Goal: Task Accomplishment & Management: Manage account settings

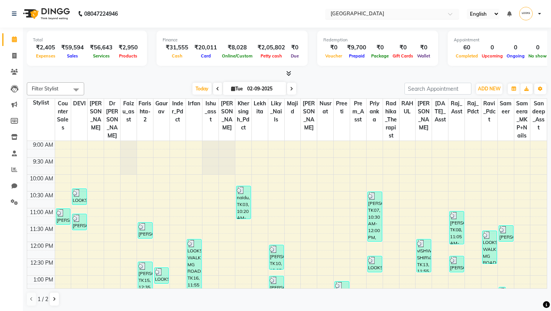
click at [380, 16] on input "text" at bounding box center [384, 15] width 111 height 8
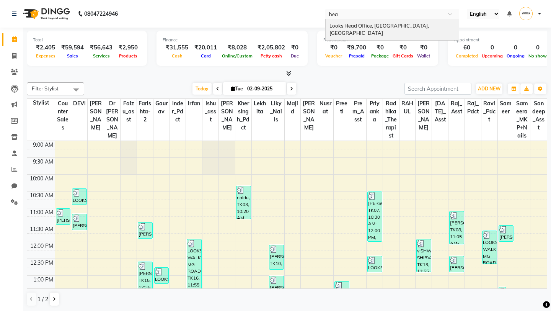
type input "head"
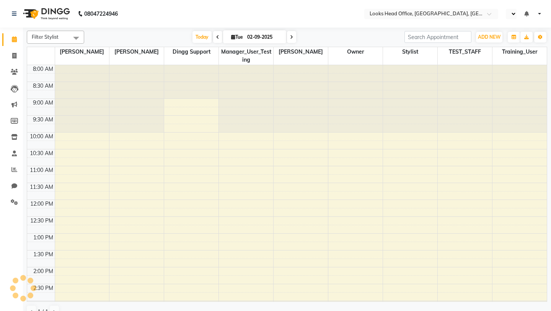
select select "en"
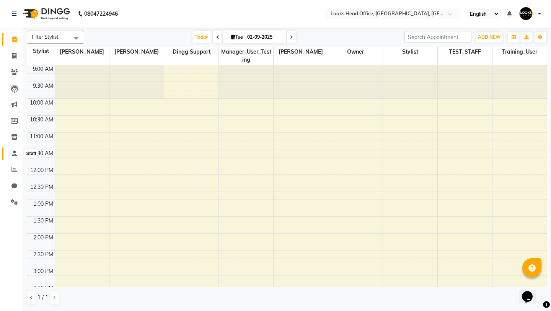
click at [11, 150] on span at bounding box center [14, 153] width 13 height 9
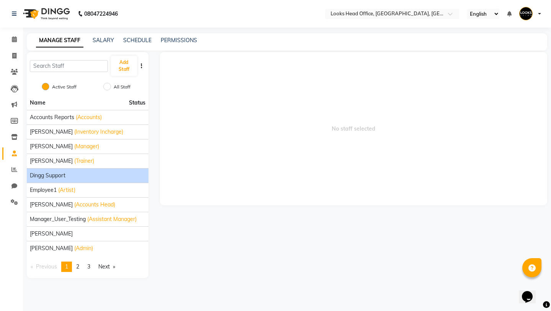
click at [50, 172] on span "Dingg Support" at bounding box center [48, 175] width 36 height 8
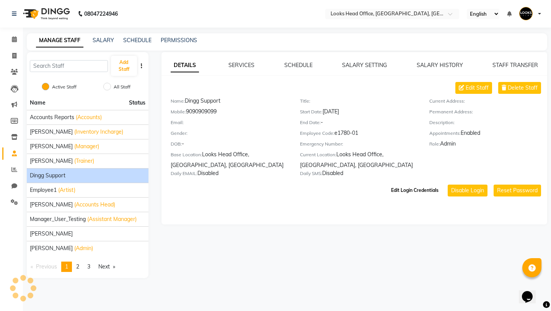
click at [411, 194] on button "Edit Login Credentials" at bounding box center [415, 190] width 54 height 13
select select
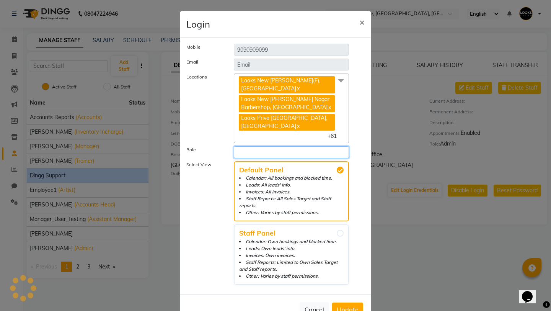
click at [287, 148] on select "Select Role" at bounding box center [291, 152] width 115 height 12
click at [364, 22] on button "×" at bounding box center [362, 21] width 18 height 21
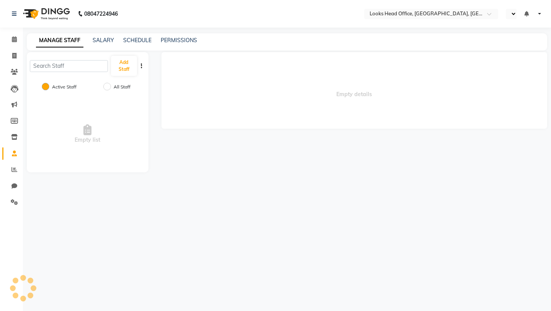
select select "en"
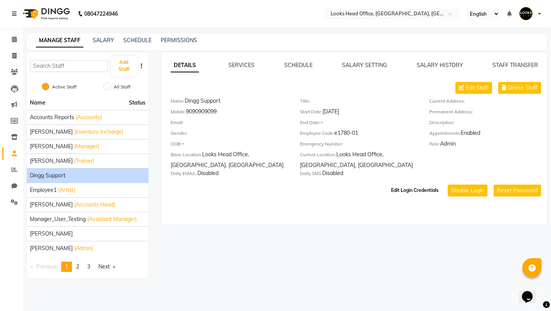
click at [425, 188] on button "Edit Login Credentials" at bounding box center [415, 190] width 54 height 13
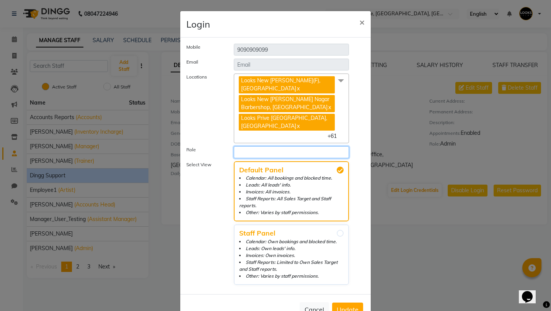
click at [307, 149] on select "Select Role" at bounding box center [291, 152] width 115 height 12
click at [337, 97] on span "Looks New Rajinder Nagar(F), Delhi x Looks New Rajinder Nagar Barbershop, Delhi…" at bounding box center [291, 108] width 115 height 70
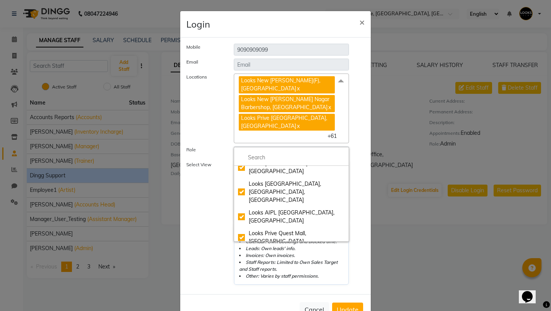
select select "2"
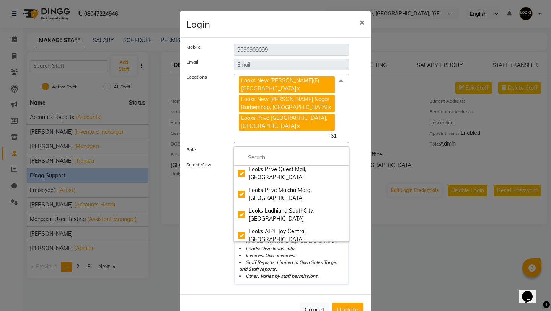
scroll to position [858, 0]
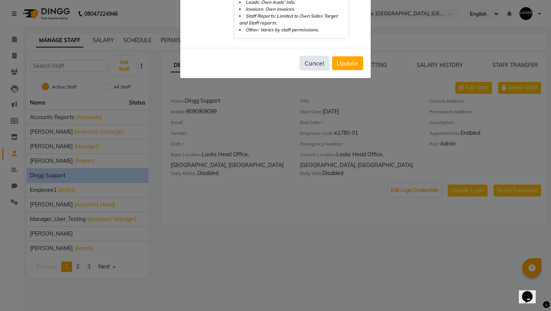
click at [320, 64] on button "Cancel" at bounding box center [314, 63] width 29 height 15
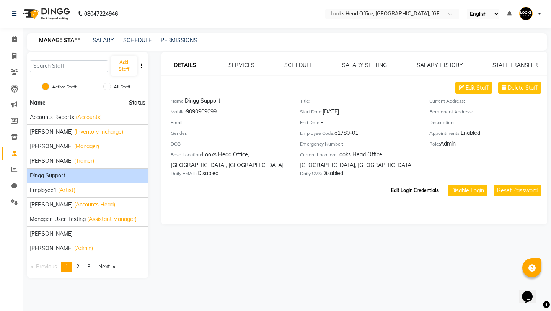
click at [415, 192] on button "Edit Login Credentials" at bounding box center [415, 190] width 54 height 13
select select "2"
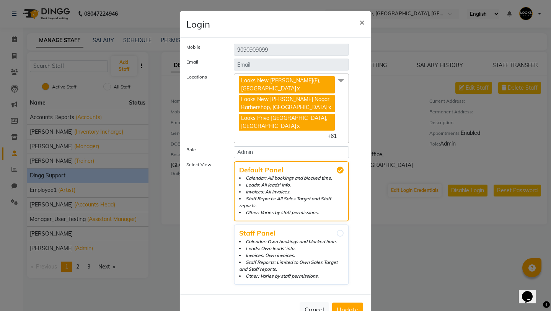
click at [335, 114] on span "Looks Prive Rajouri Garden, New Delhi x" at bounding box center [288, 123] width 98 height 19
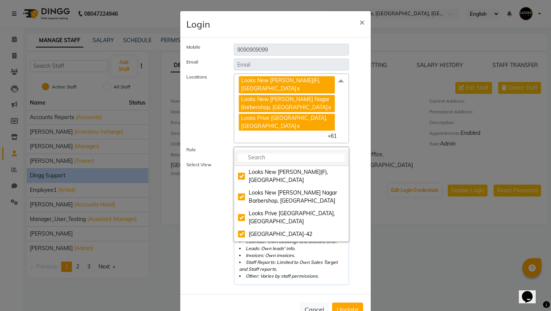
click at [279, 161] on input "multiselect-search" at bounding box center [291, 157] width 107 height 8
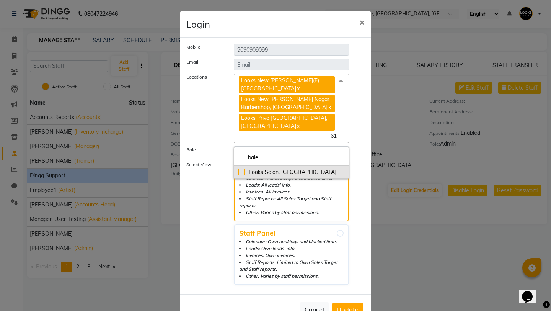
type input "bale"
click at [274, 171] on div "Looks Salon, Balewadi" at bounding box center [291, 172] width 107 height 8
checkbox input "true"
click at [367, 260] on div "Select View Default Panel Calendar: All bookings and blocked time. Leads: All l…" at bounding box center [276, 224] width 190 height 127
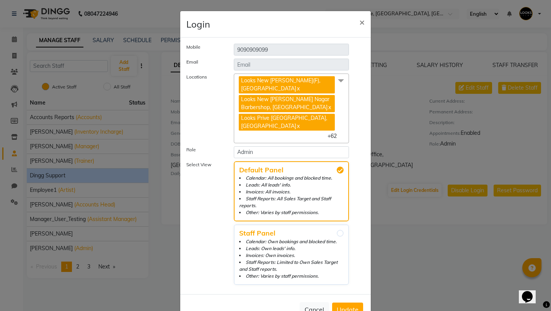
click at [346, 307] on span "Update" at bounding box center [348, 309] width 22 height 8
